Goal: Navigation & Orientation: Find specific page/section

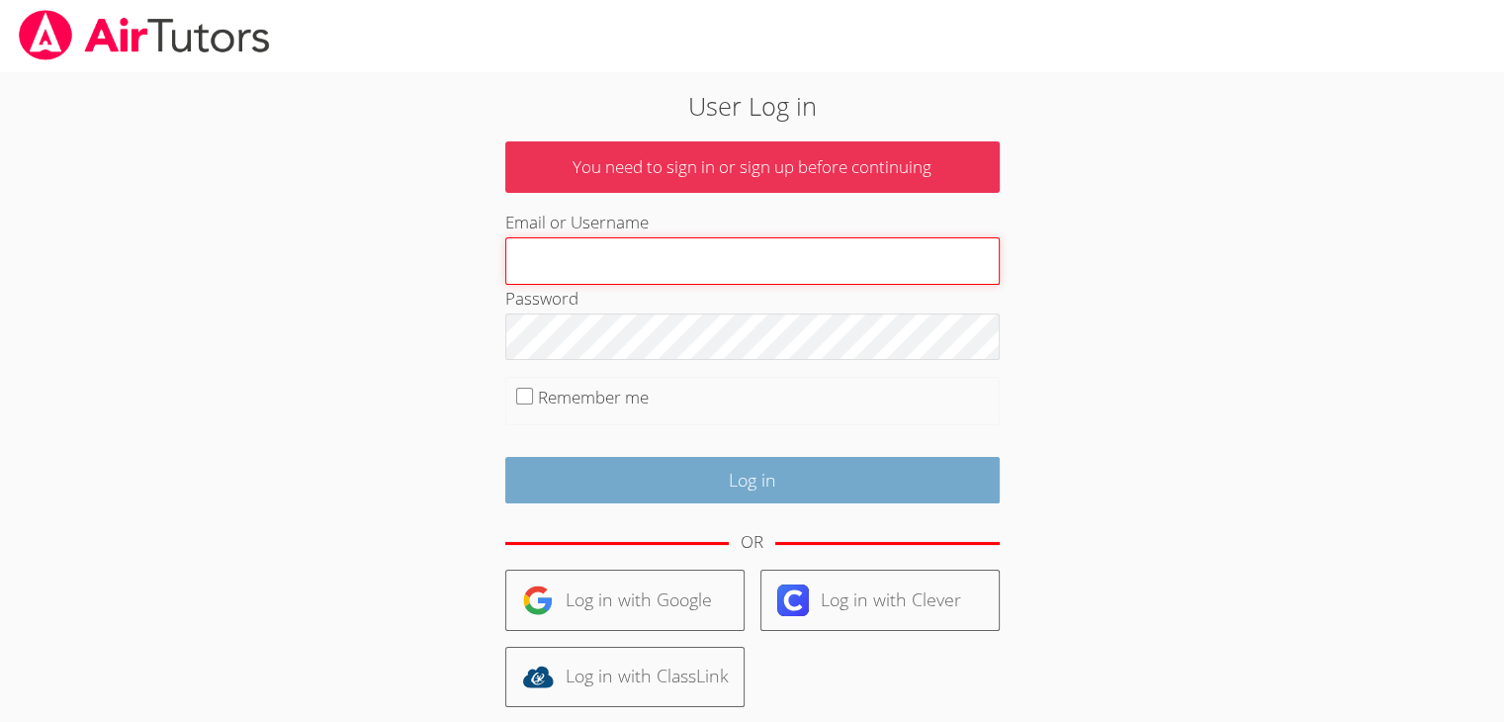
type input "[EMAIL_ADDRESS][PERSON_NAME][PERSON_NAME][DOMAIN_NAME]"
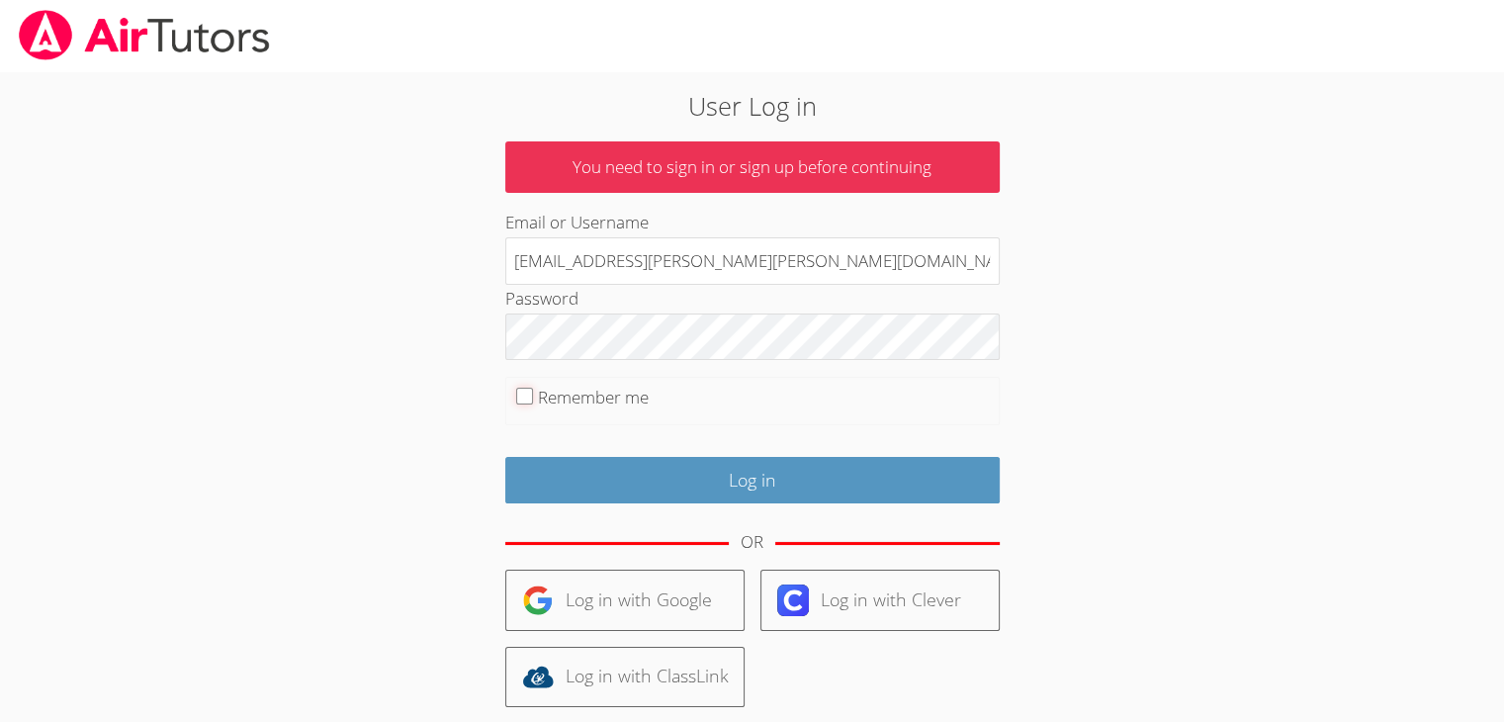
click at [526, 397] on input "Remember me" at bounding box center [524, 396] width 17 height 17
checkbox input "true"
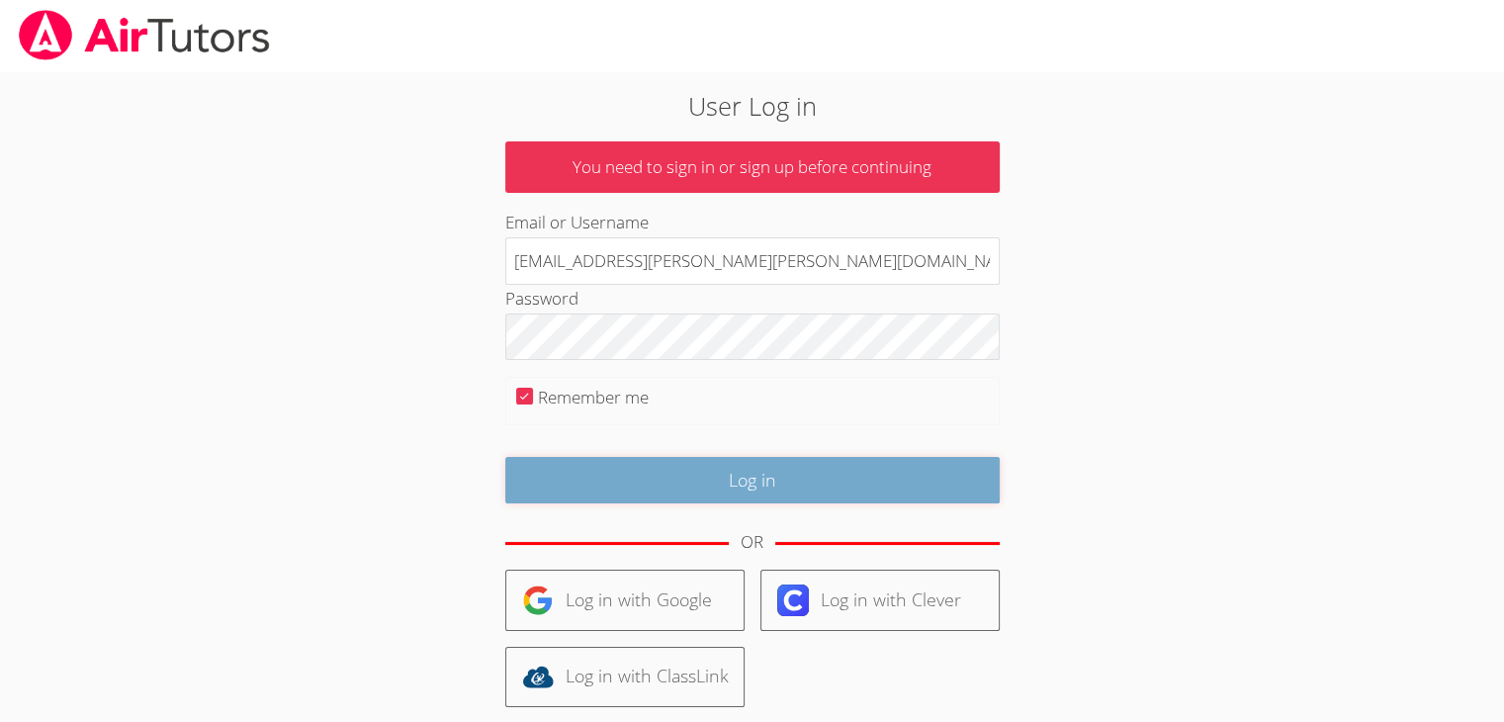
click at [879, 483] on input "Log in" at bounding box center [752, 480] width 494 height 46
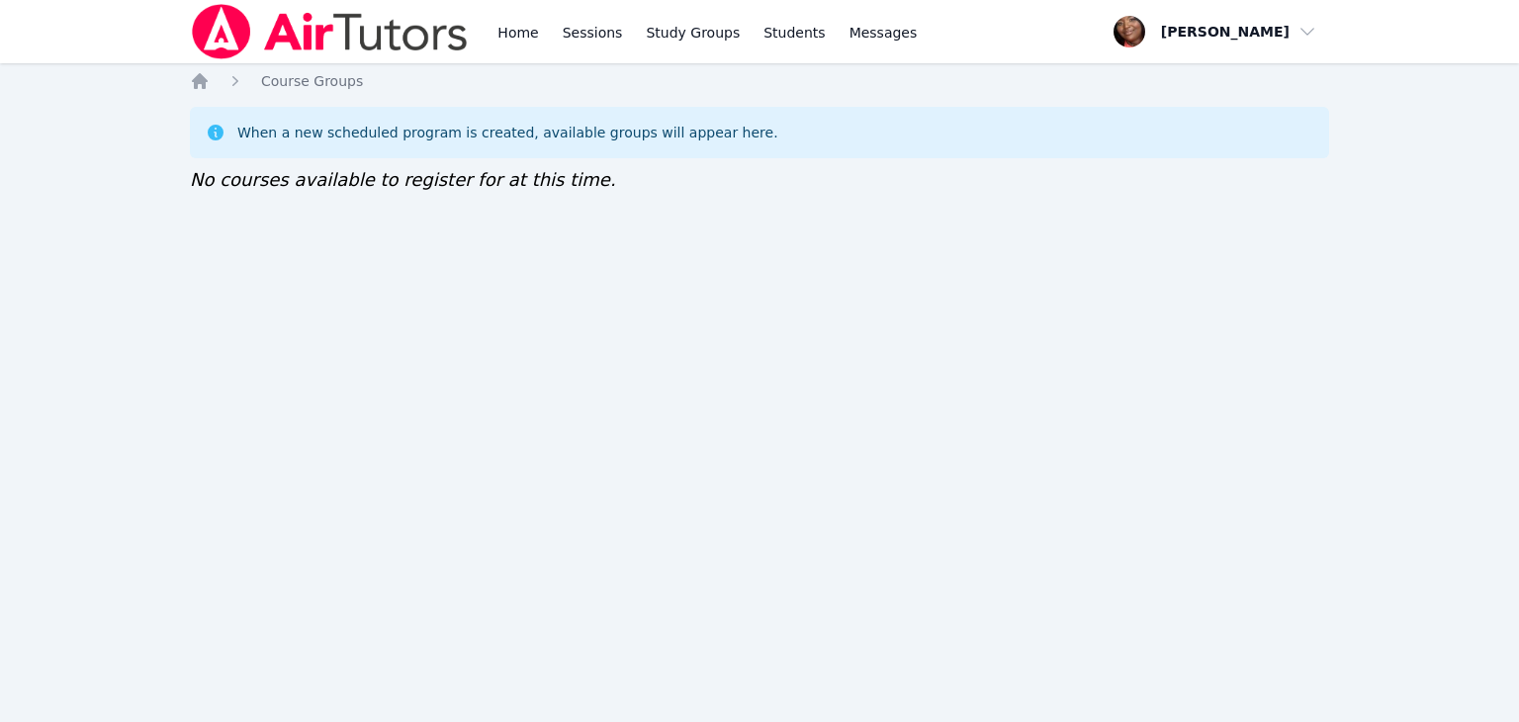
click at [622, 29] on div "Home Sessions Study Groups Students Messages" at bounding box center [706, 31] width 427 height 63
click at [585, 30] on link "Sessions" at bounding box center [593, 31] width 68 height 63
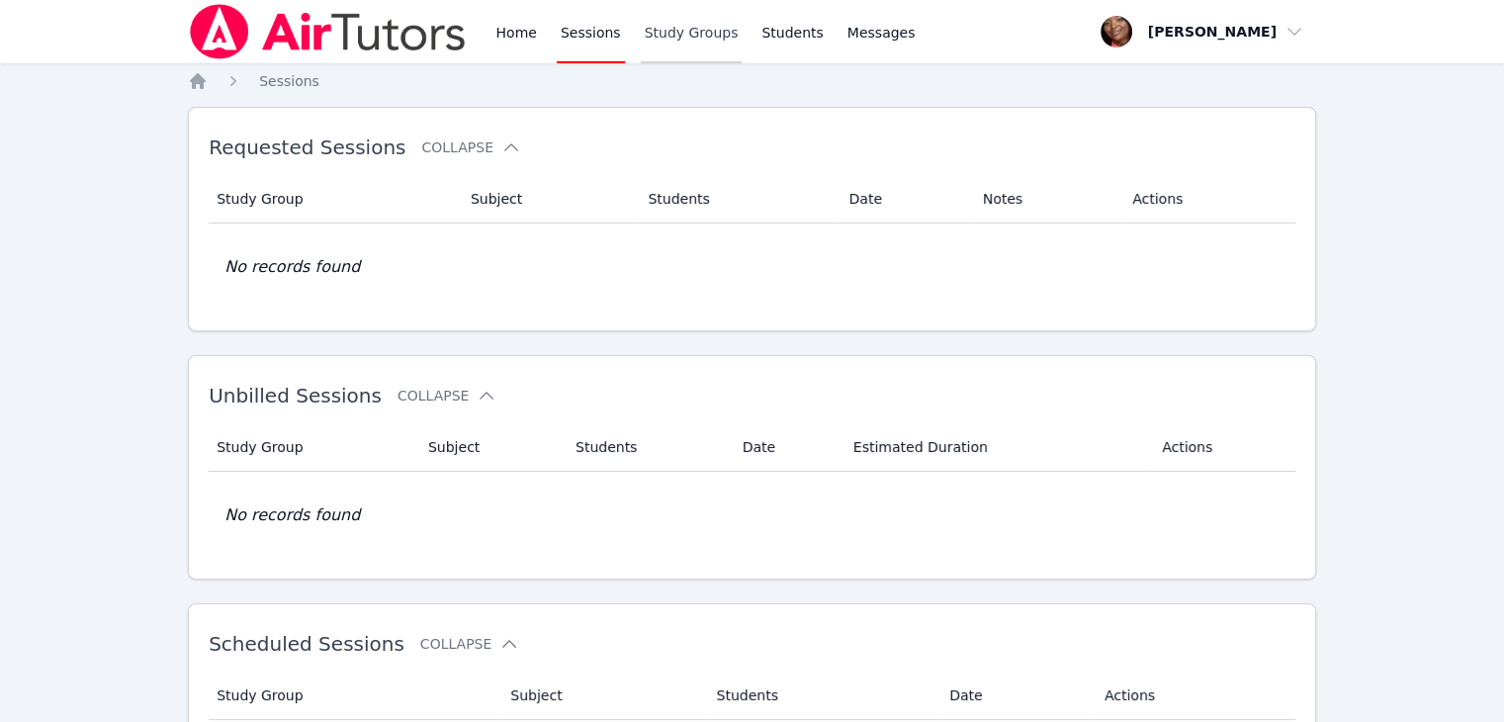
click at [645, 30] on link "Study Groups" at bounding box center [692, 31] width 102 height 63
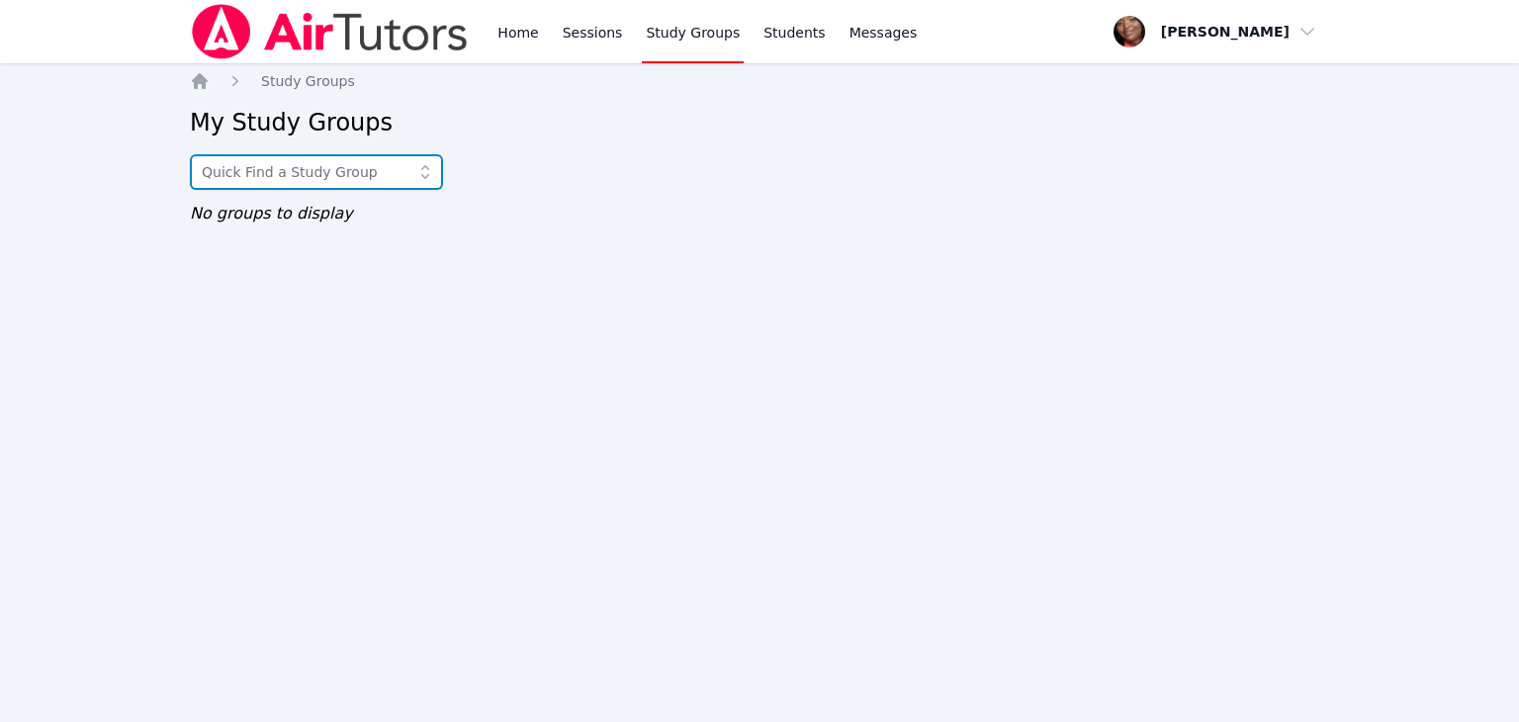
click at [379, 177] on input "text" at bounding box center [316, 172] width 253 height 36
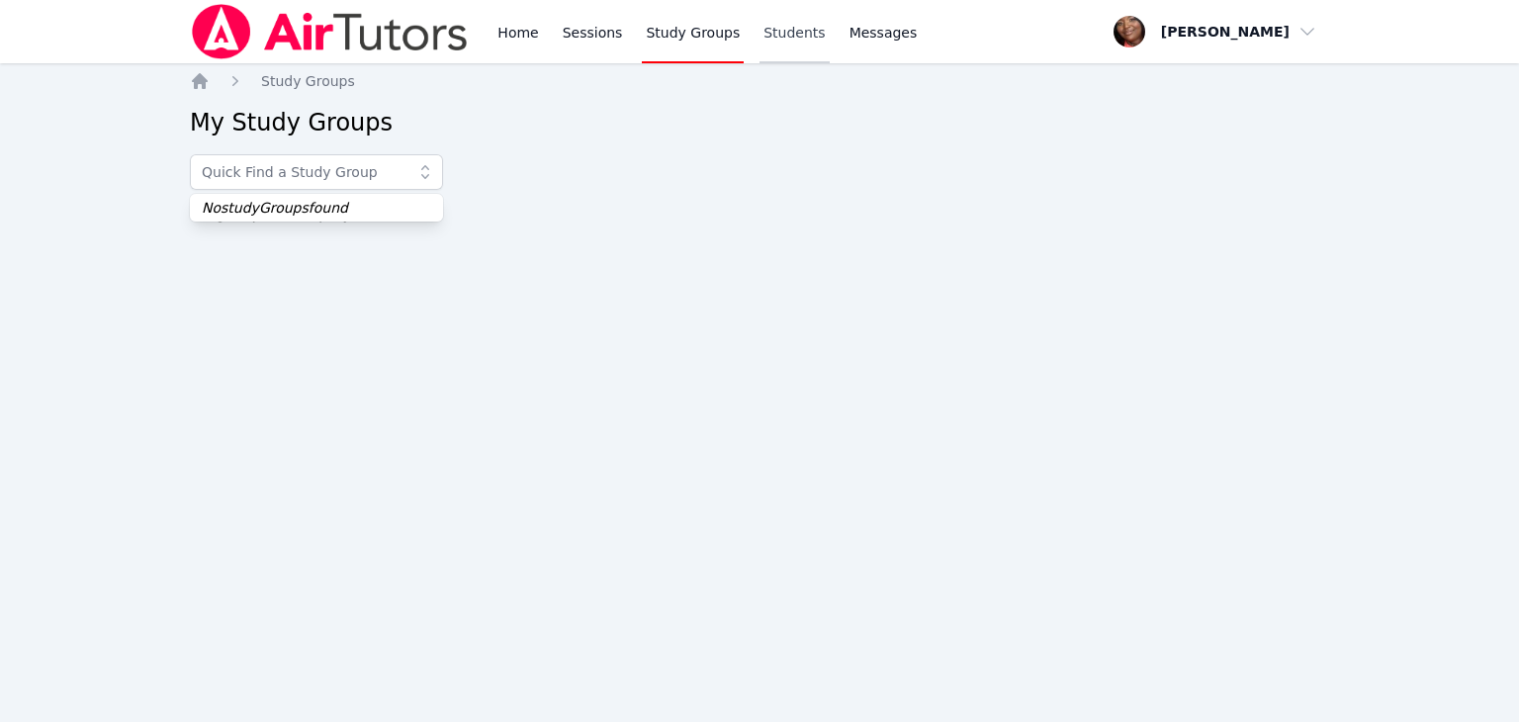
click at [767, 33] on link "Students" at bounding box center [793, 31] width 69 height 63
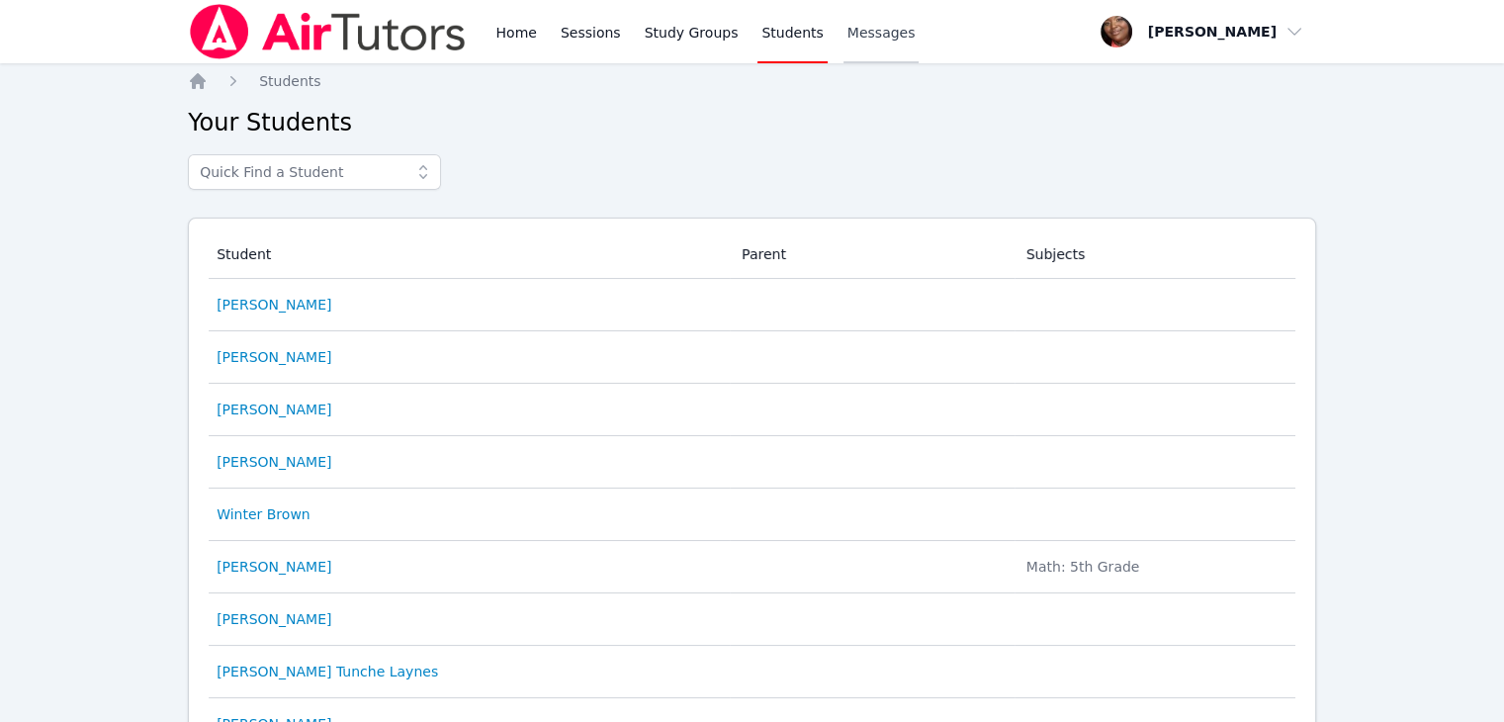
click at [847, 26] on span "Messages" at bounding box center [881, 33] width 68 height 20
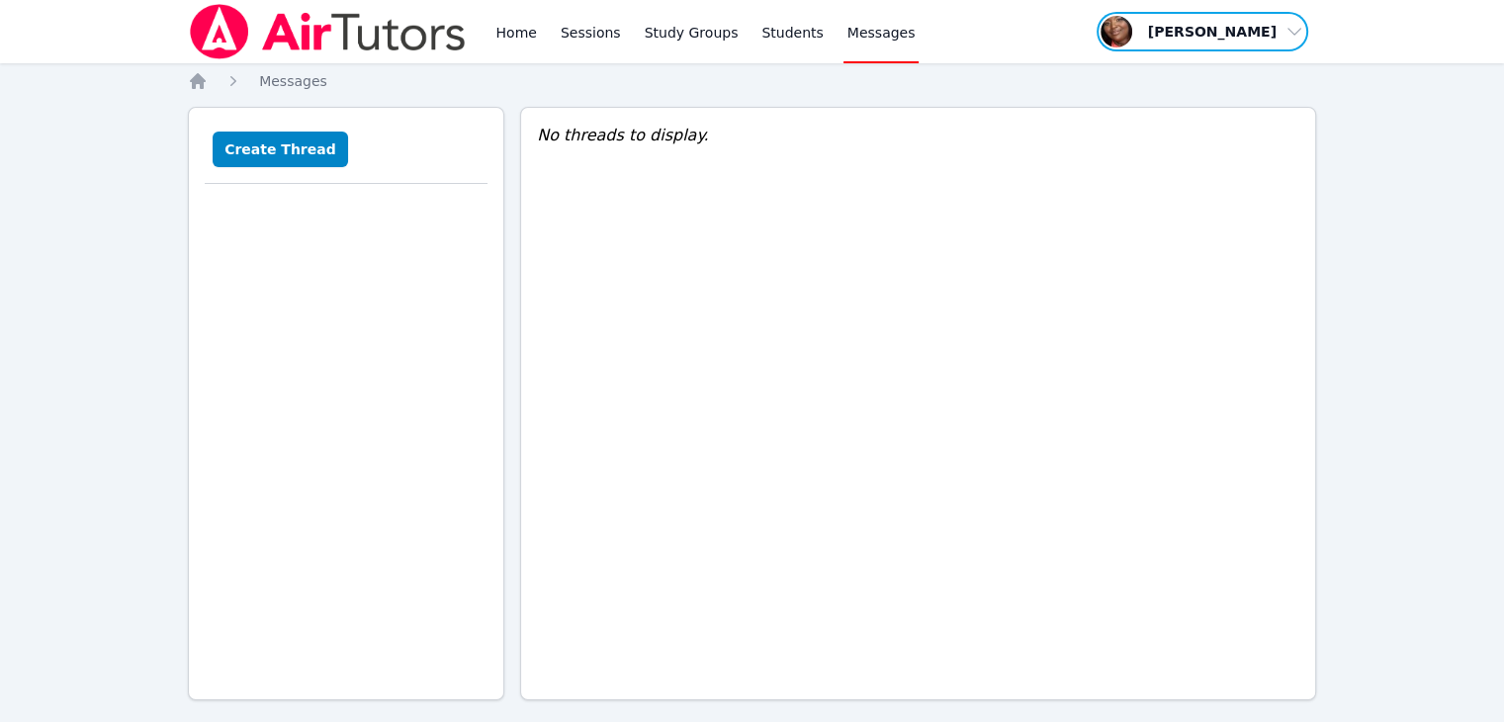
click at [1252, 34] on span "button" at bounding box center [1203, 32] width 216 height 44
click at [1188, 90] on link "Profile" at bounding box center [1209, 77] width 190 height 36
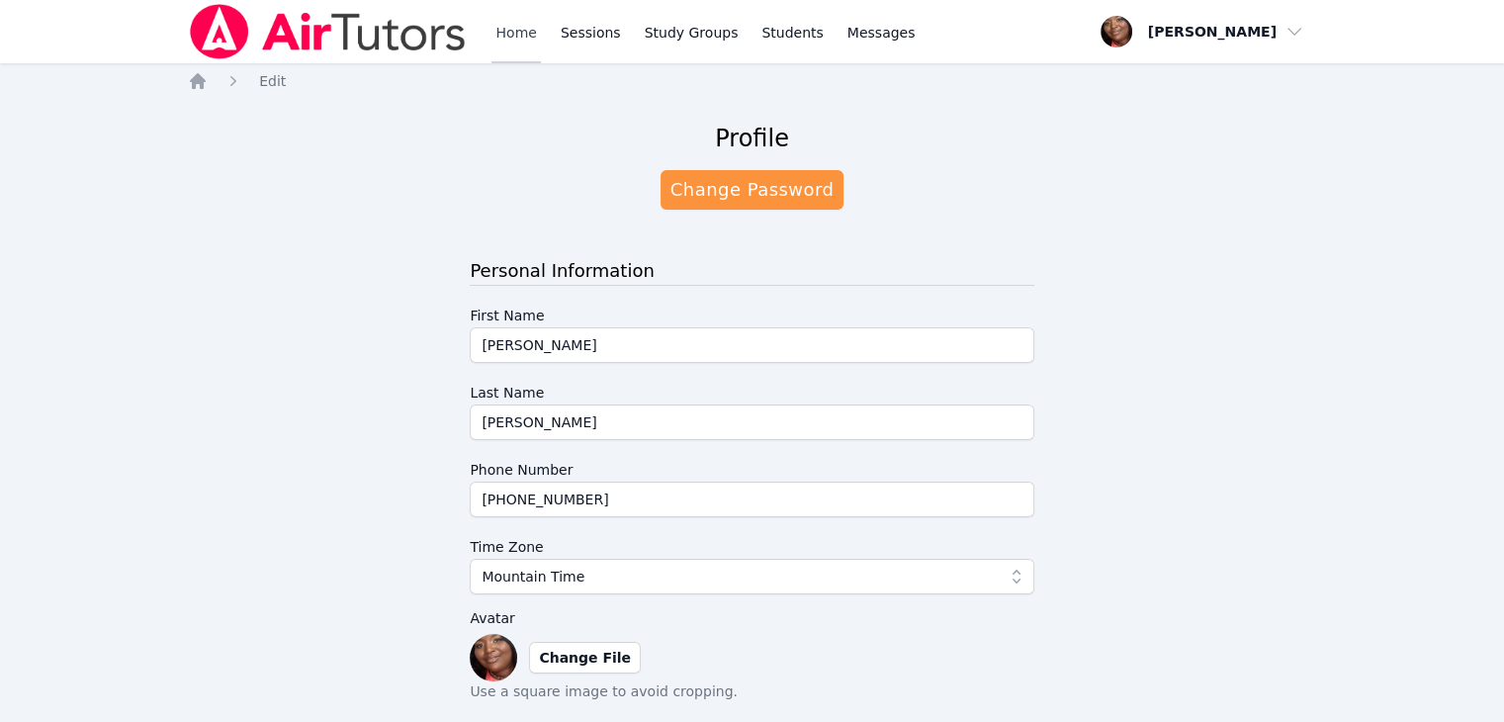
click at [527, 40] on link "Home" at bounding box center [515, 31] width 48 height 63
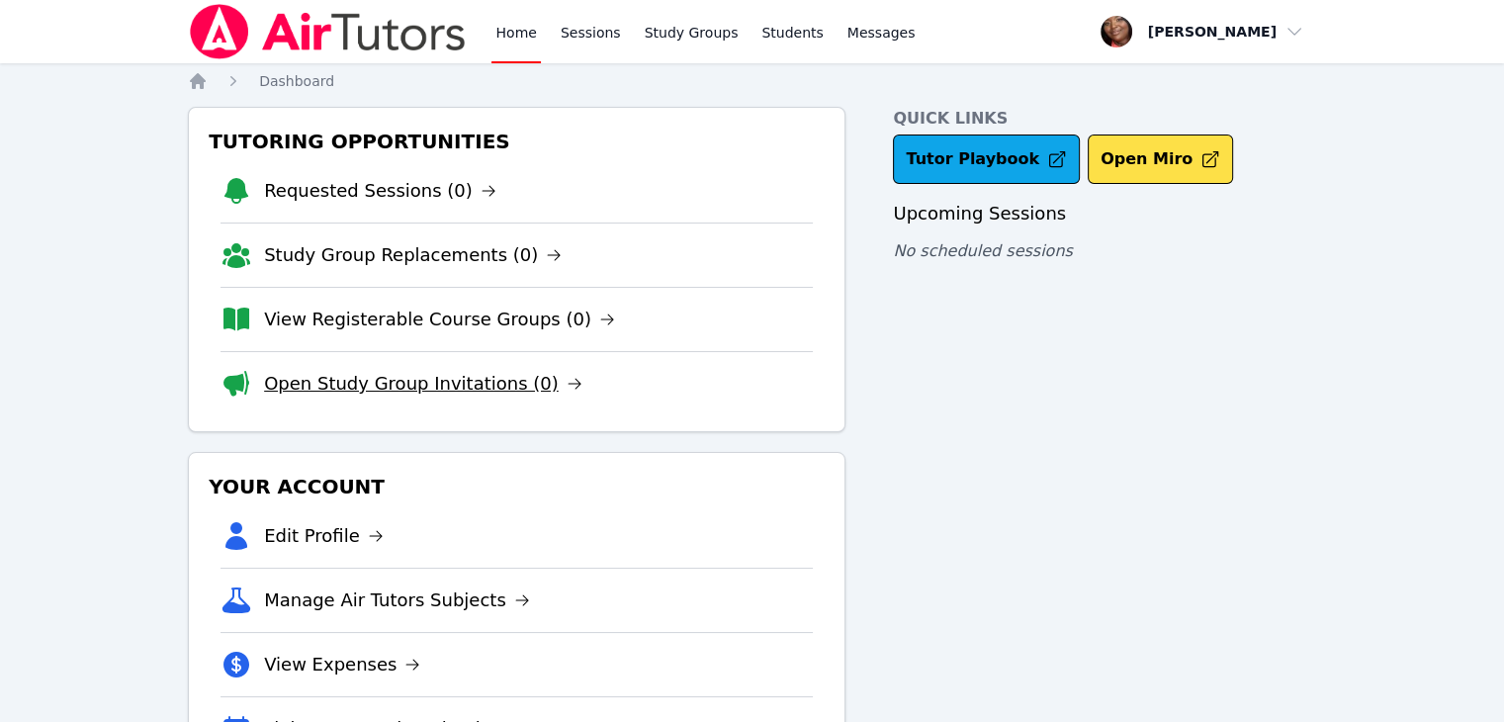
click at [435, 390] on link "Open Study Group Invitations (0)" at bounding box center [423, 384] width 318 height 28
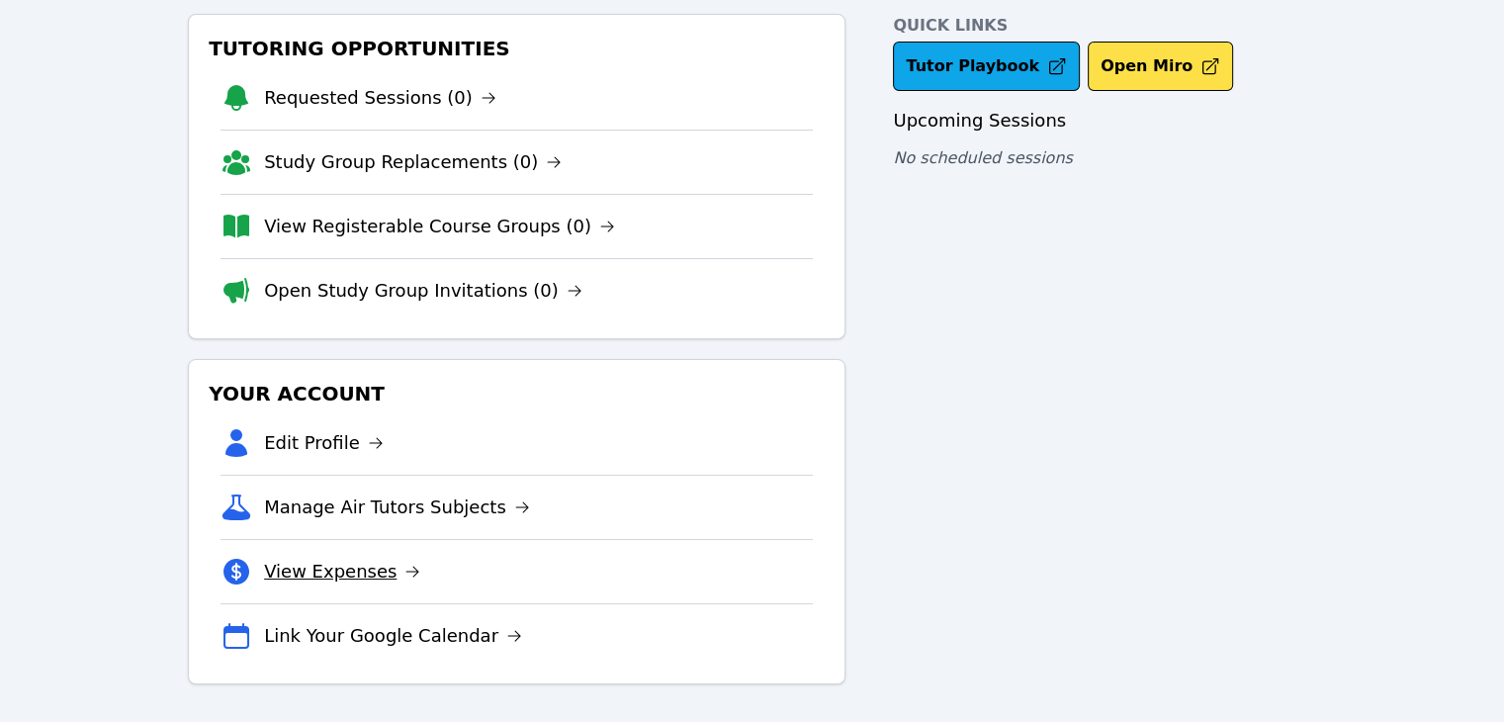
click at [356, 573] on link "View Expenses" at bounding box center [342, 572] width 156 height 28
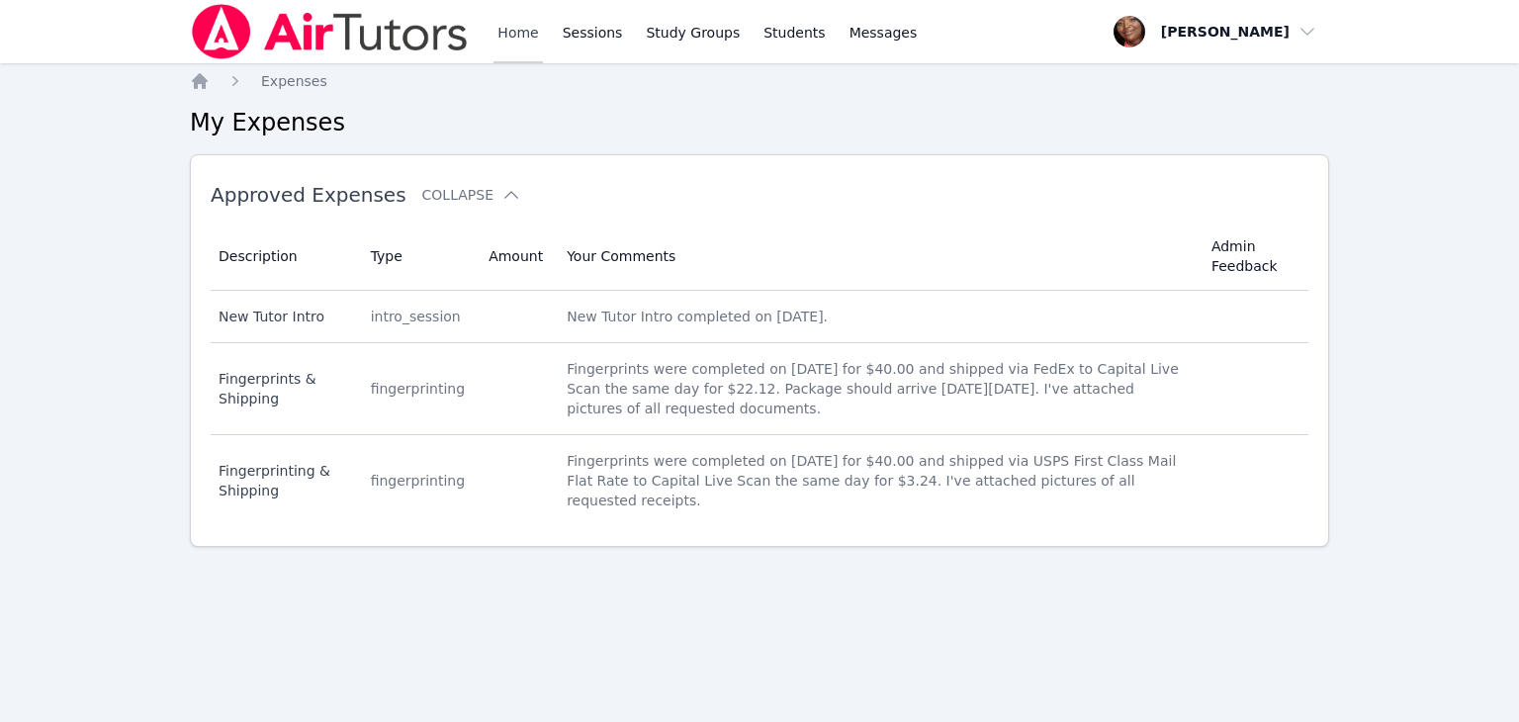
click at [506, 25] on link "Home" at bounding box center [517, 31] width 48 height 63
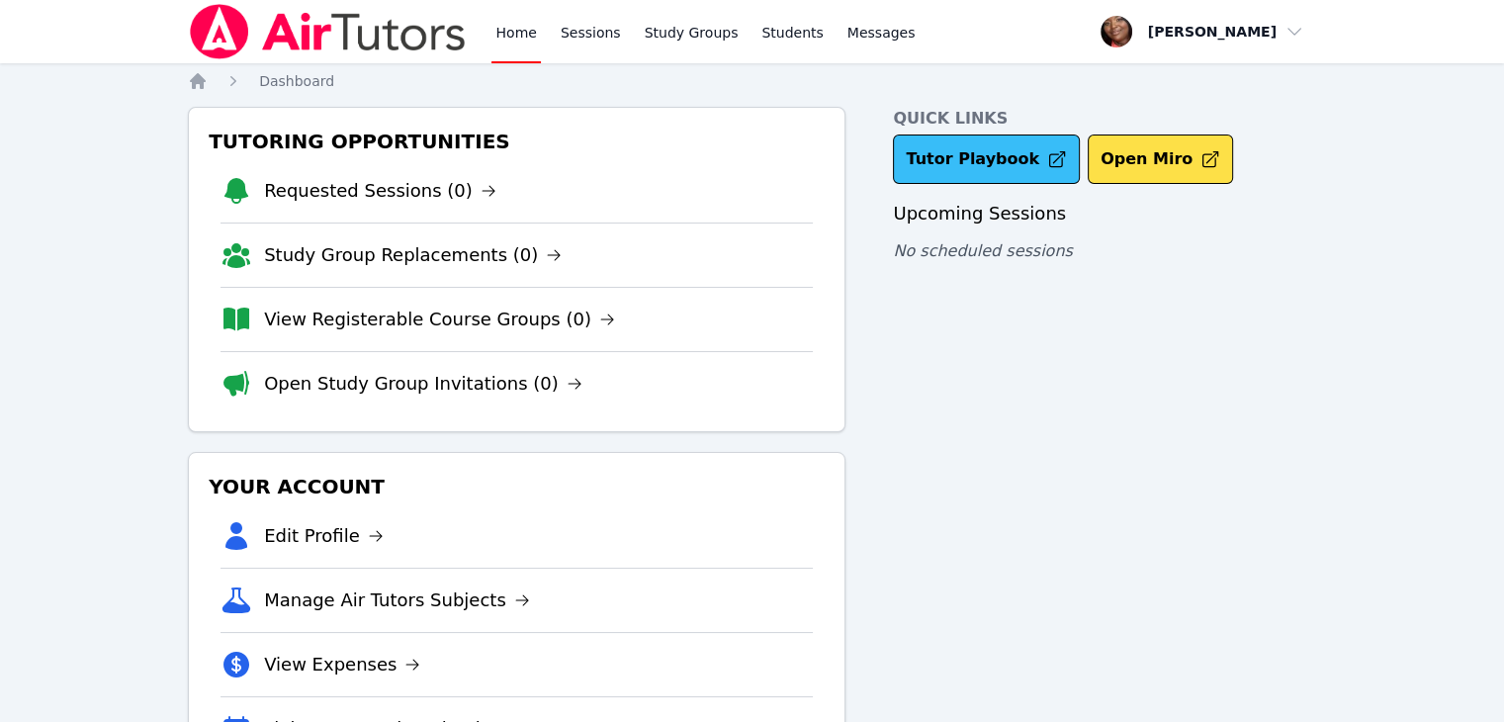
click at [966, 166] on link "Tutor Playbook" at bounding box center [986, 158] width 187 height 49
